Goal: Task Accomplishment & Management: Manage account settings

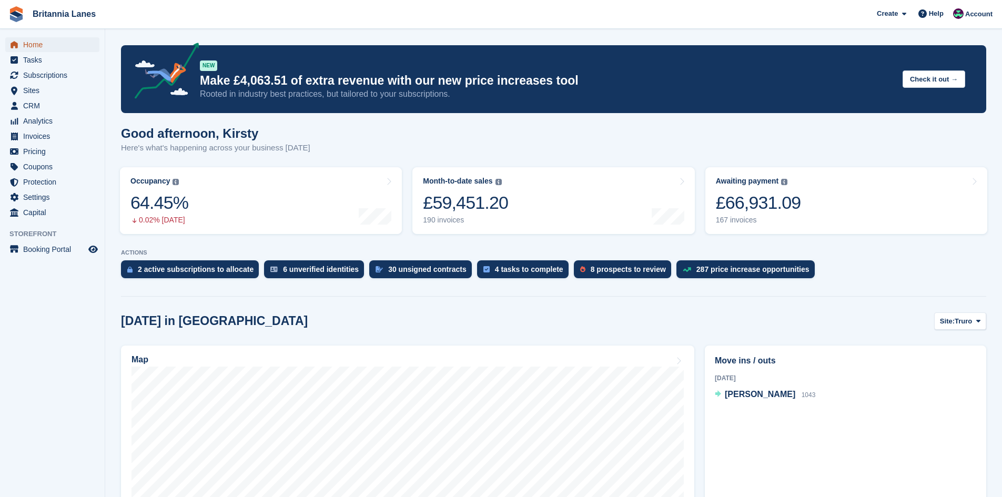
click at [25, 44] on span "Home" at bounding box center [54, 44] width 63 height 15
click at [31, 39] on span "Home" at bounding box center [54, 44] width 63 height 15
click at [735, 193] on div "£66,765.13" at bounding box center [758, 203] width 85 height 22
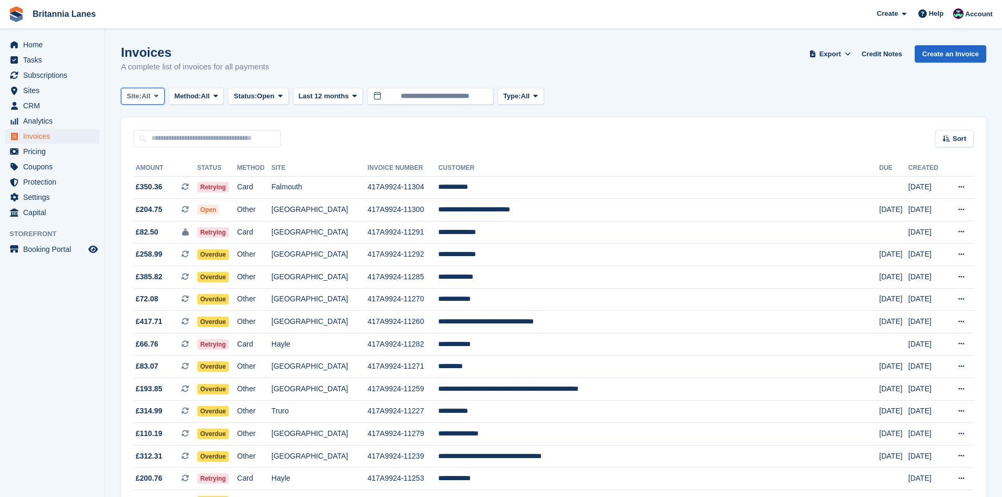
click at [147, 100] on span "All" at bounding box center [145, 96] width 9 height 11
click at [140, 145] on link "Truro" at bounding box center [173, 139] width 95 height 19
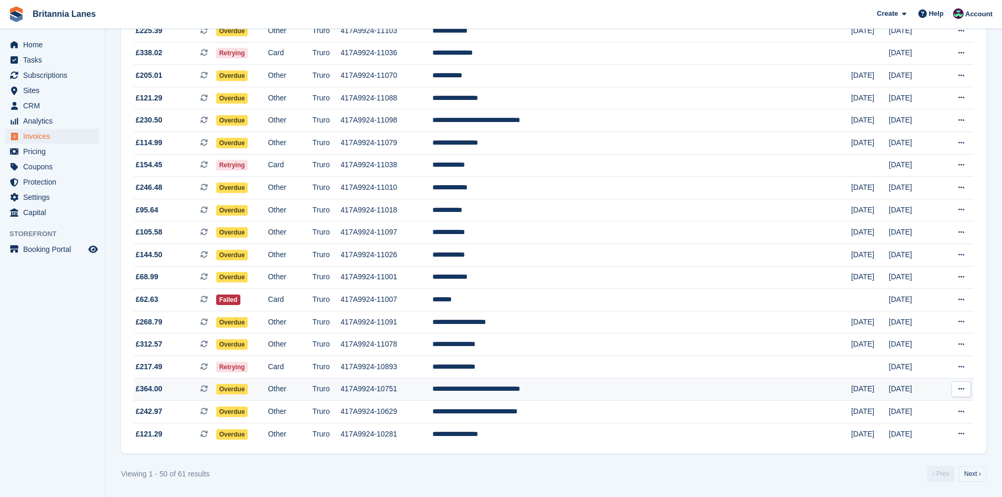
scroll to position [852, 0]
click at [973, 467] on link "Next ›" at bounding box center [972, 473] width 27 height 16
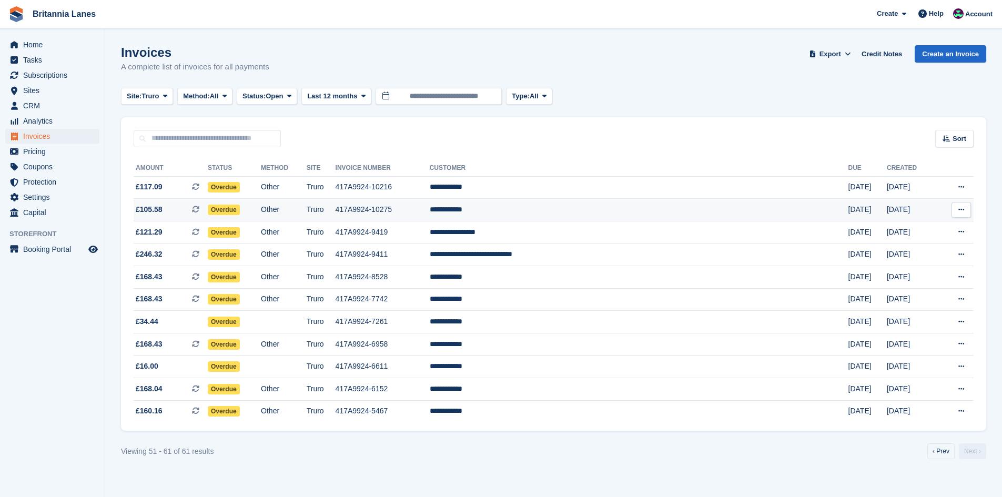
click at [565, 209] on td "**********" at bounding box center [639, 210] width 419 height 23
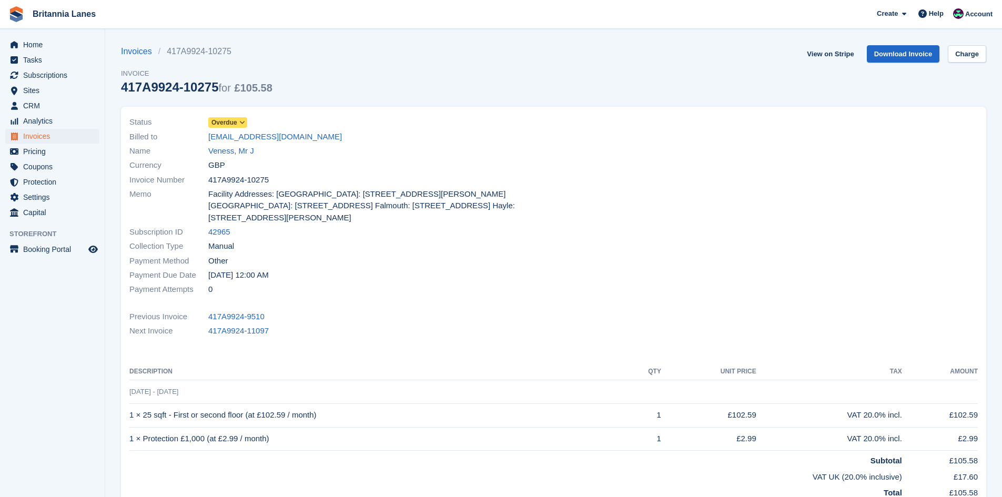
click at [229, 144] on div "Name Veness, Mr J" at bounding box center [338, 151] width 418 height 14
click at [222, 155] on link "Veness, Mr J" at bounding box center [231, 151] width 46 height 12
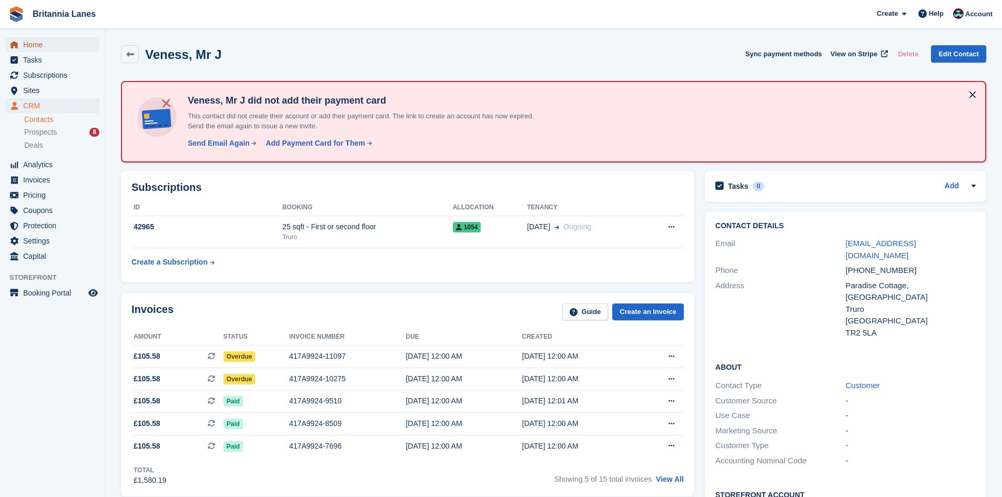
click at [46, 46] on span "Home" at bounding box center [54, 44] width 63 height 15
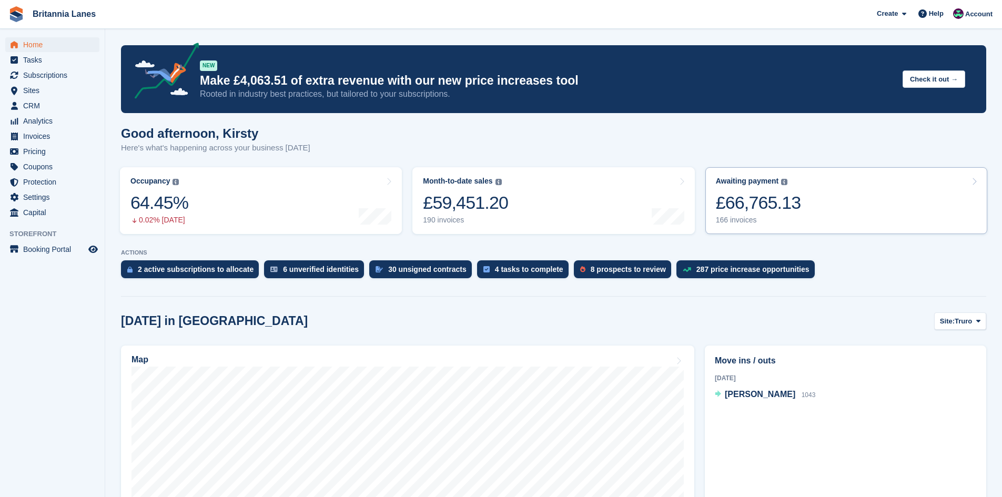
click at [792, 218] on div "166 invoices" at bounding box center [758, 220] width 85 height 9
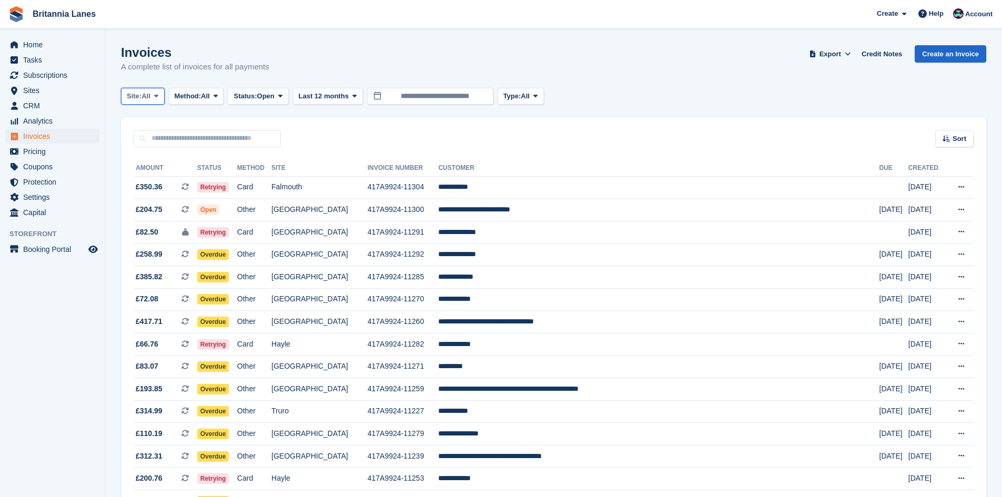
click at [140, 90] on button "Site: All" at bounding box center [143, 96] width 44 height 17
click at [133, 146] on link "Truro" at bounding box center [173, 139] width 95 height 19
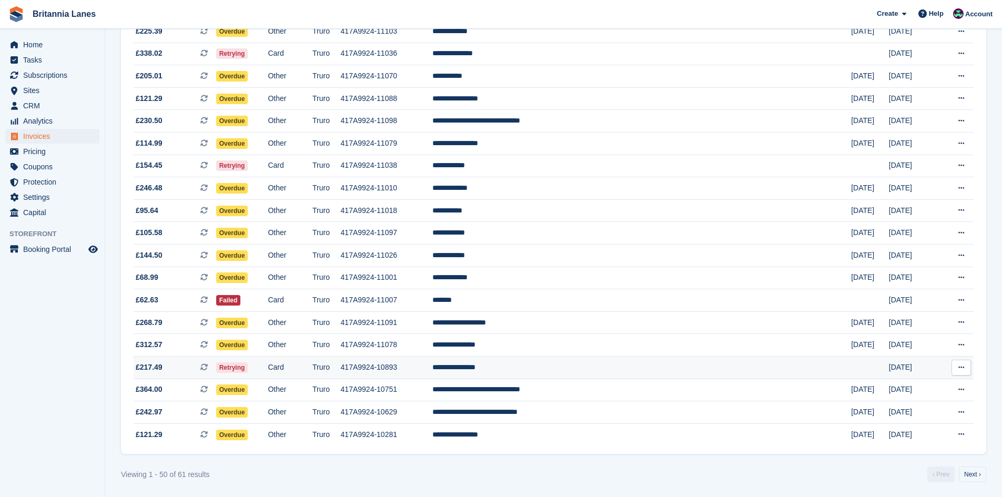
scroll to position [852, 0]
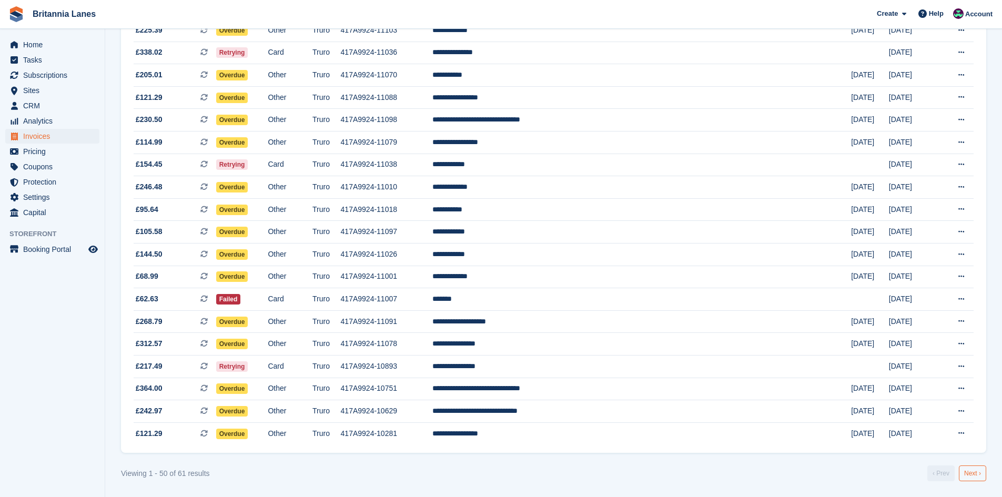
click at [969, 478] on link "Next ›" at bounding box center [972, 473] width 27 height 16
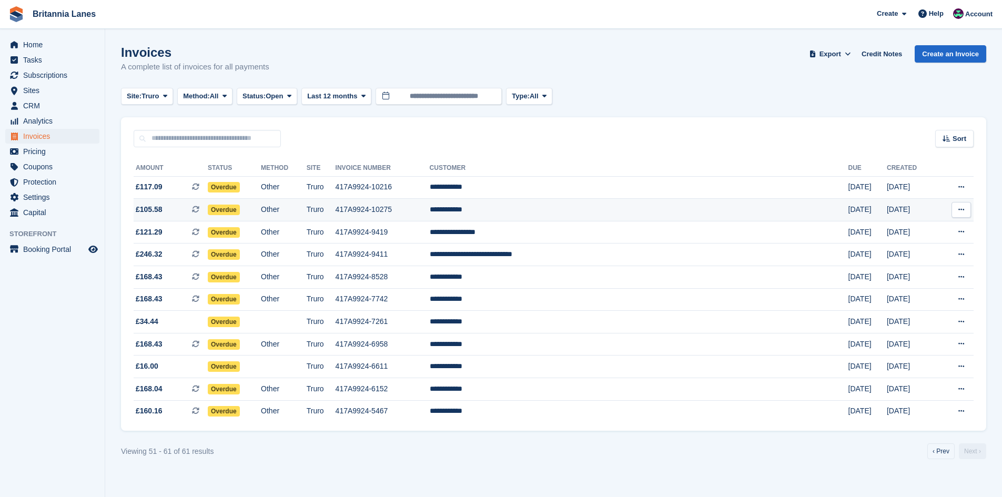
click at [569, 207] on td "**********" at bounding box center [639, 210] width 419 height 23
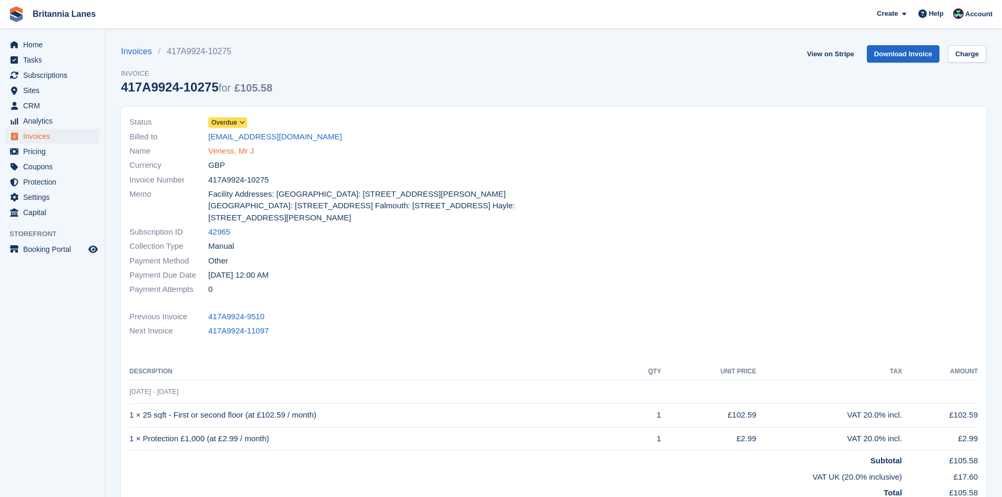
click at [229, 151] on link "Veness, Mr J" at bounding box center [231, 151] width 46 height 12
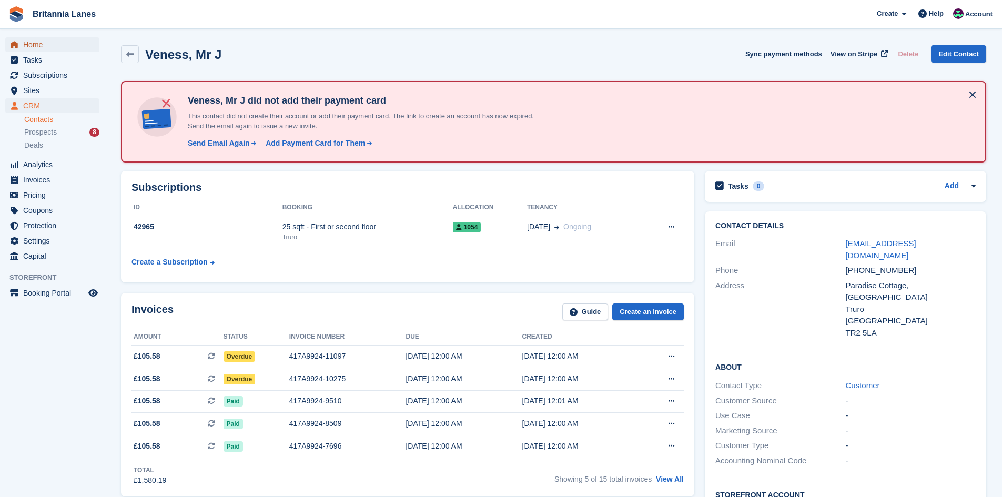
click at [43, 38] on span "Home" at bounding box center [54, 44] width 63 height 15
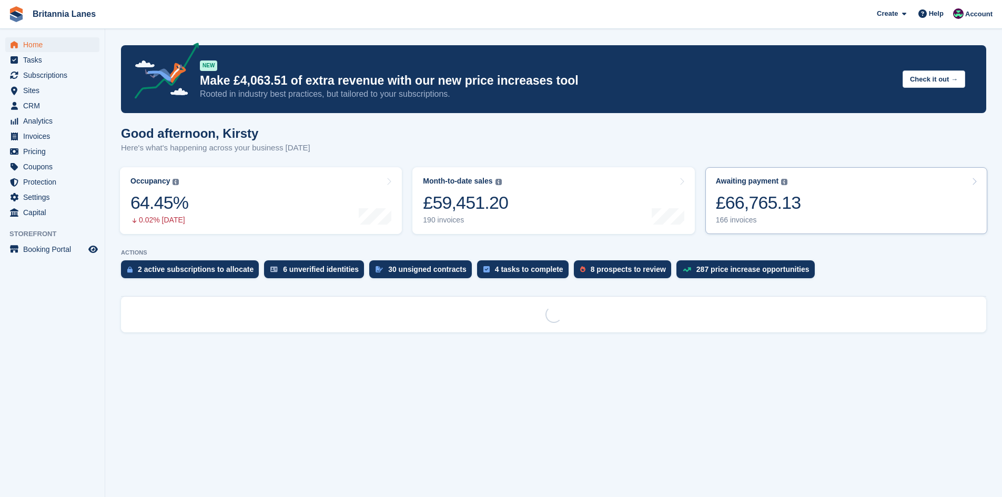
click at [827, 184] on link "Awaiting payment The total outstanding balance on all open invoices. £66,765.13…" at bounding box center [846, 200] width 282 height 67
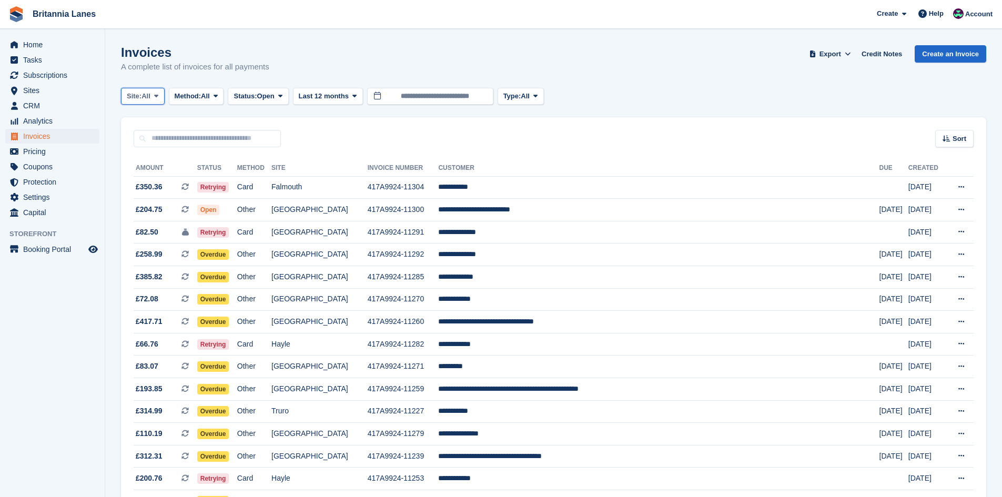
click at [132, 97] on span "Site:" at bounding box center [134, 96] width 15 height 11
click at [184, 140] on link "Truro" at bounding box center [173, 139] width 95 height 19
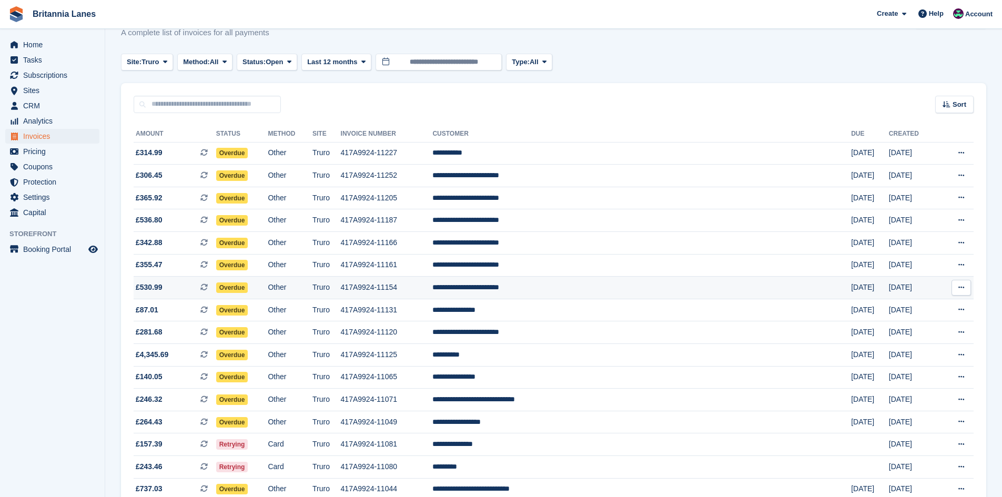
scroll to position [53, 0]
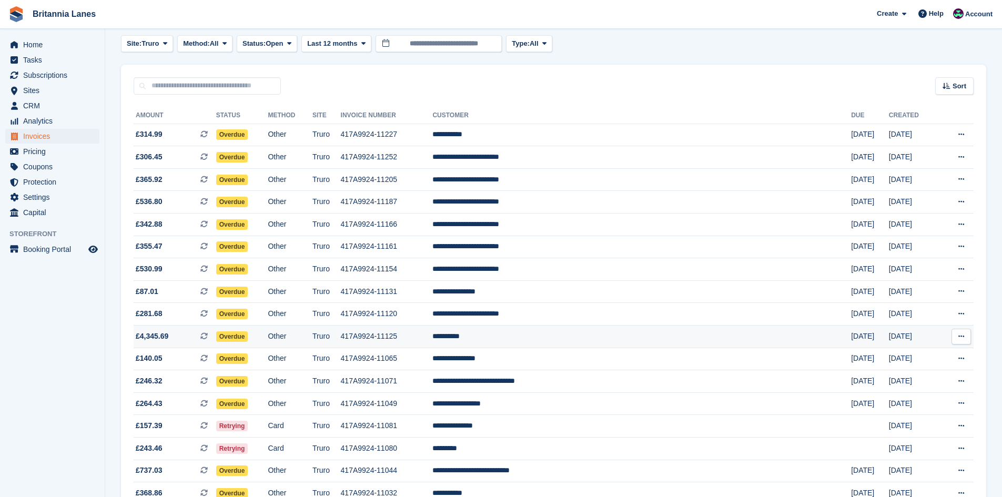
click at [578, 342] on td "**********" at bounding box center [641, 337] width 419 height 23
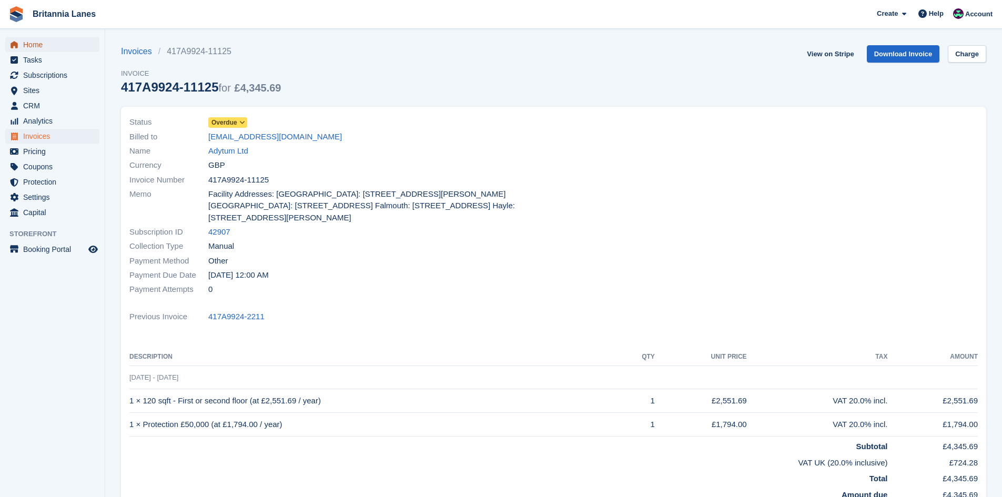
click at [39, 38] on span "Home" at bounding box center [54, 44] width 63 height 15
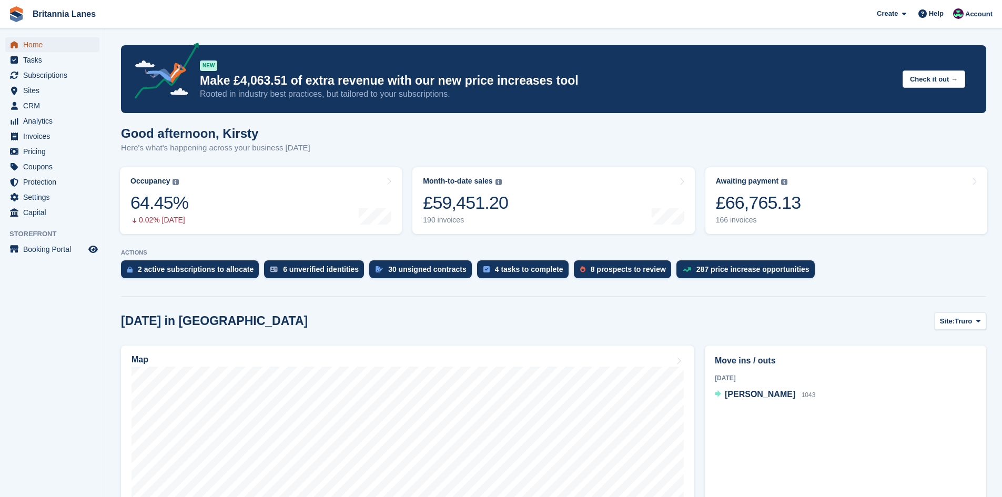
click at [39, 40] on span "Home" at bounding box center [54, 44] width 63 height 15
drag, startPoint x: 49, startPoint y: 42, endPoint x: 152, endPoint y: 42, distance: 102.6
click at [49, 42] on span "Home" at bounding box center [54, 44] width 63 height 15
click at [987, 15] on span "Account" at bounding box center [978, 14] width 27 height 11
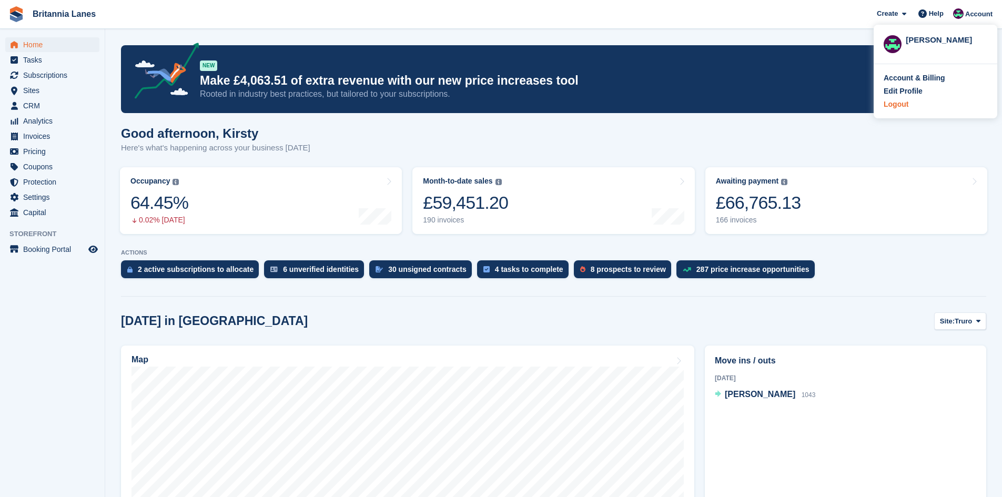
click at [896, 108] on div "Logout" at bounding box center [896, 104] width 25 height 11
